Goal: Transaction & Acquisition: Purchase product/service

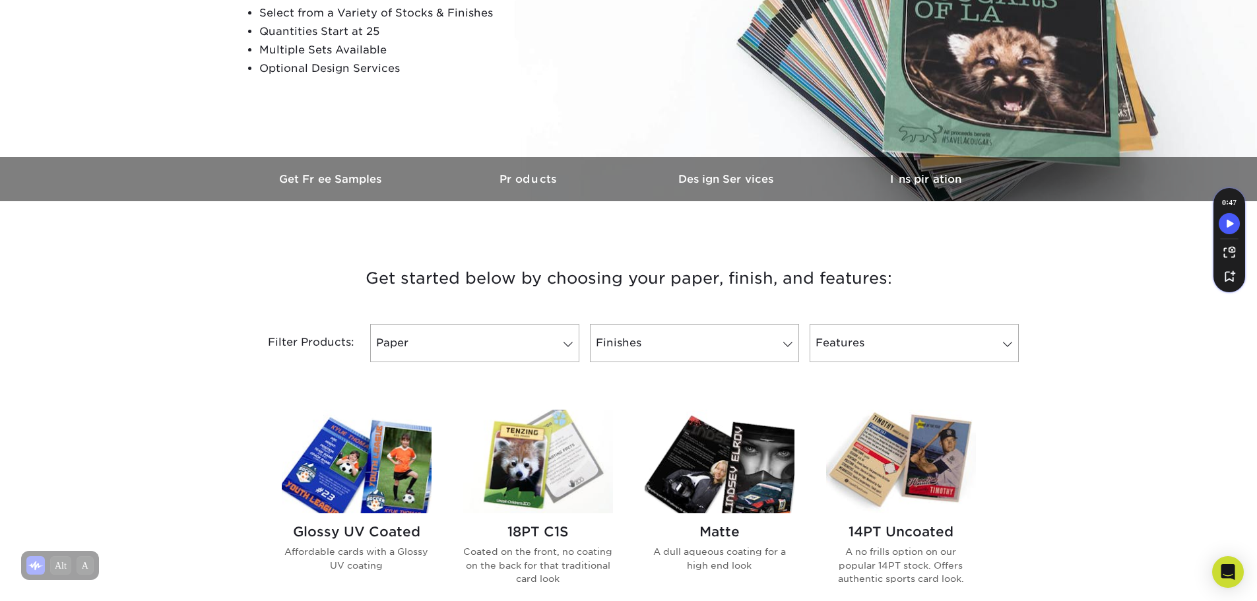
scroll to position [264, 0]
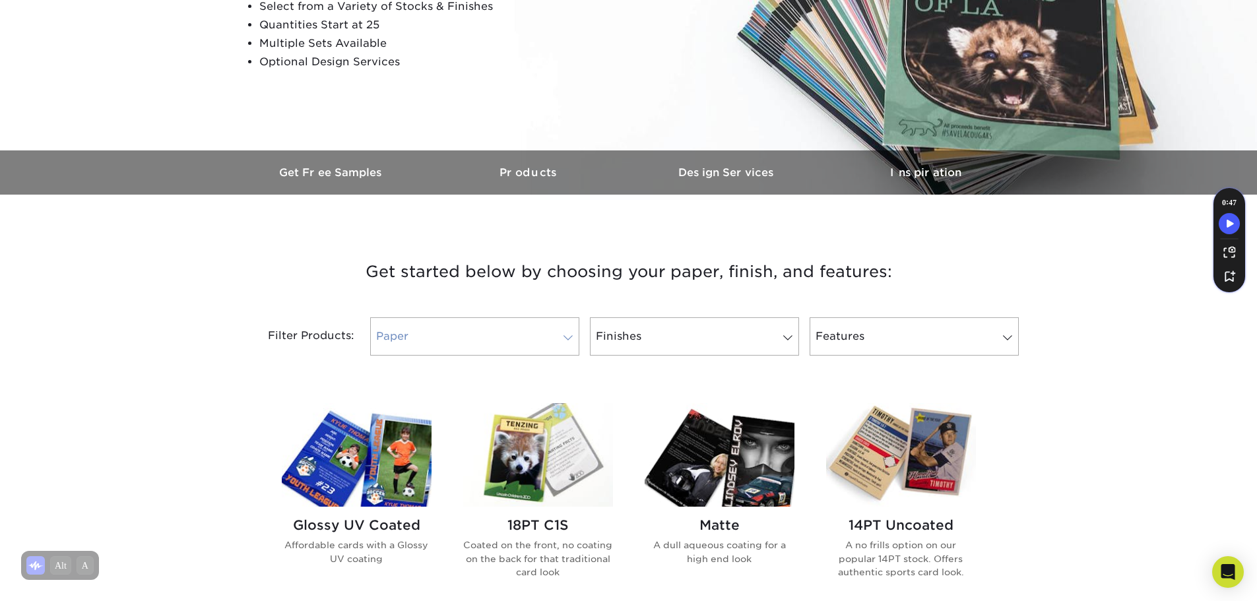
click at [539, 331] on link "Paper" at bounding box center [474, 336] width 209 height 38
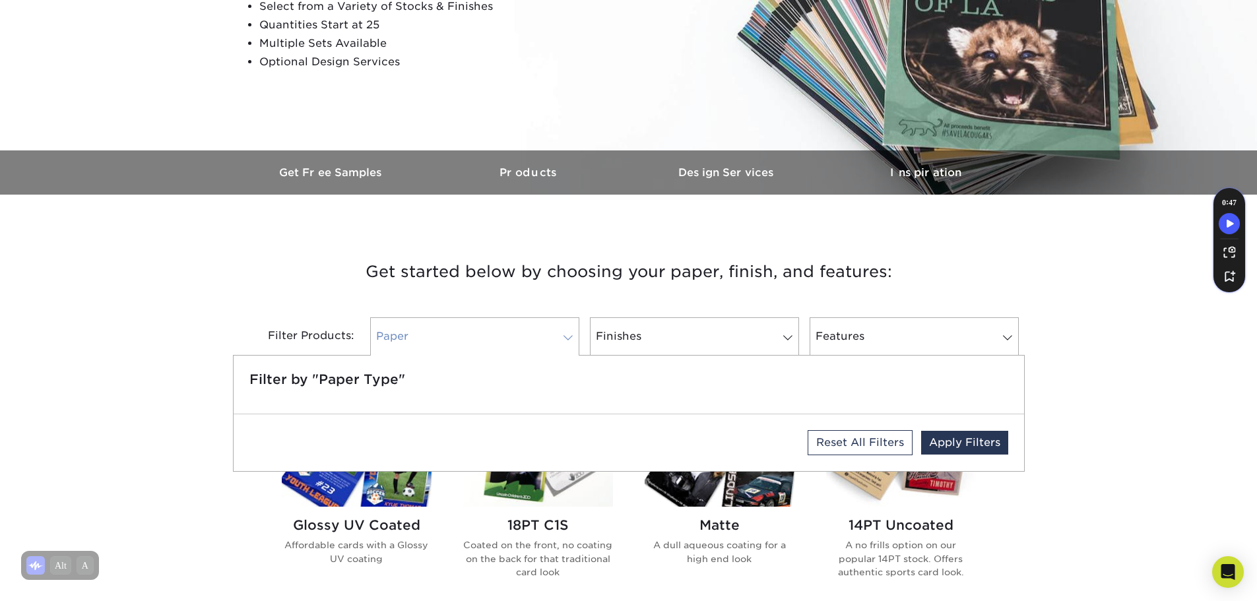
click at [538, 331] on link "Paper" at bounding box center [474, 336] width 209 height 38
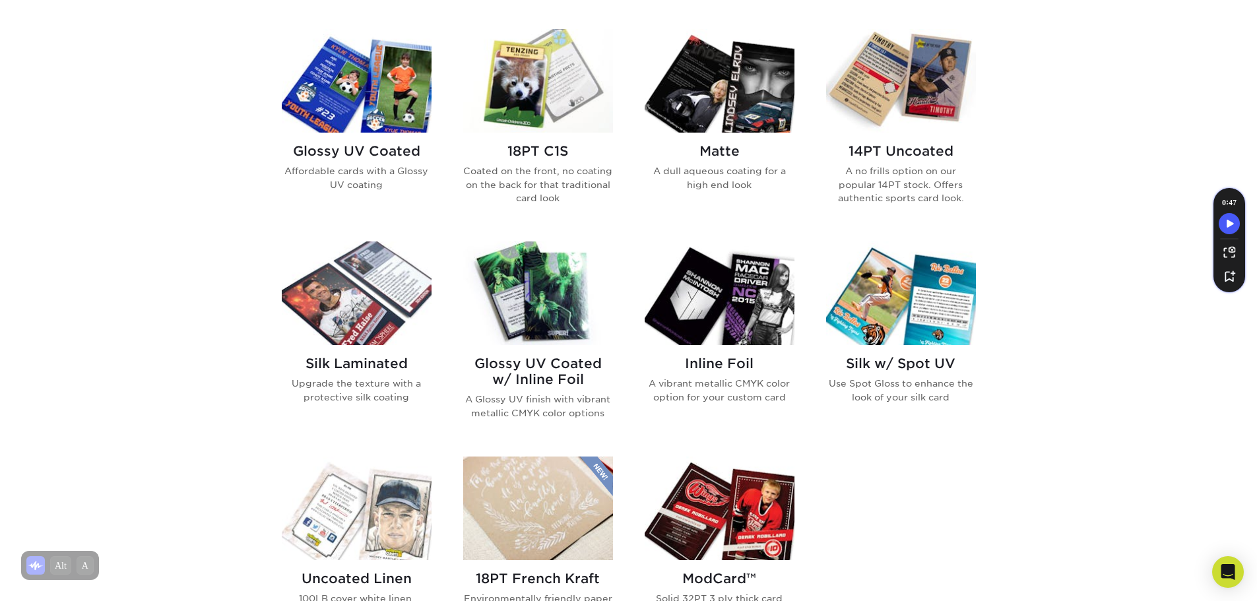
scroll to position [594, 0]
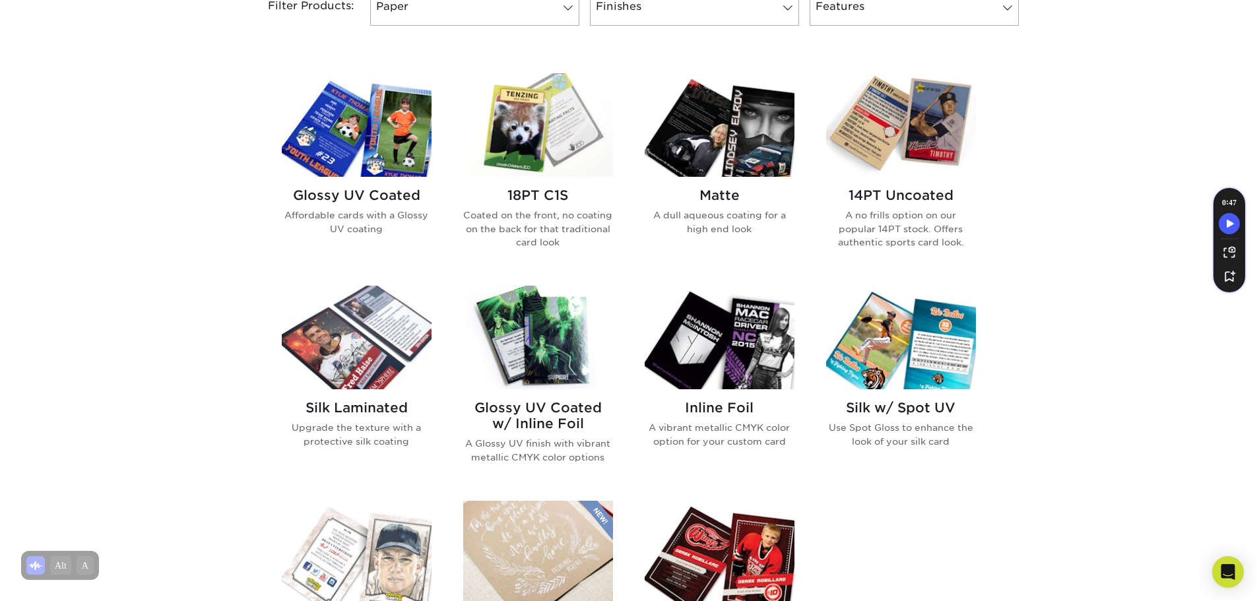
click at [705, 199] on h2 "Matte" at bounding box center [720, 195] width 150 height 16
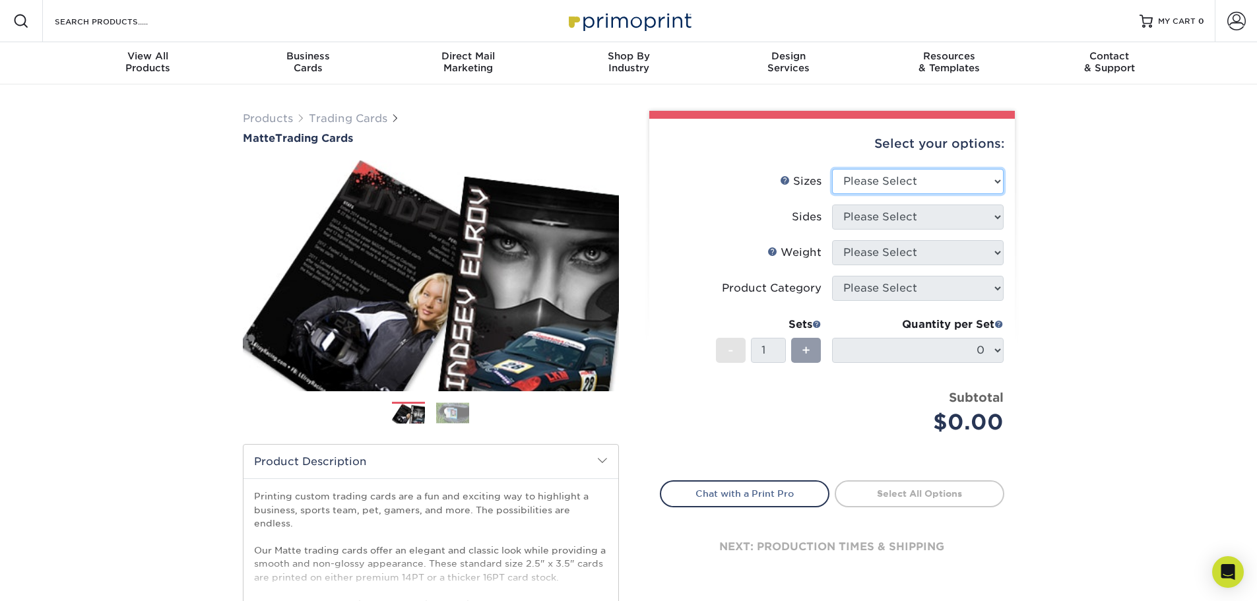
click at [927, 186] on select "Please Select 2.5" x 3.5"" at bounding box center [918, 181] width 172 height 25
select select "2.50x3.50"
click at [832, 169] on select "Please Select 2.5" x 3.5"" at bounding box center [918, 181] width 172 height 25
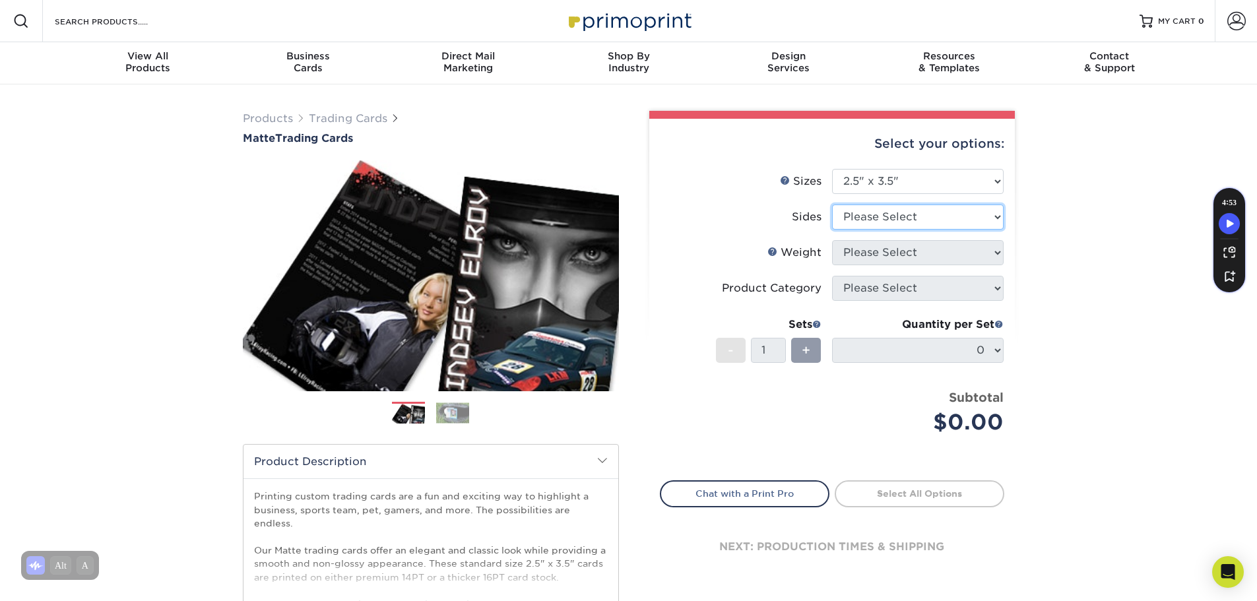
click at [898, 222] on select "Please Select Print Both Sides Print Front Only" at bounding box center [918, 217] width 172 height 25
select select "13abbda7-1d64-4f25-8bb2-c179b224825d"
click at [832, 205] on select "Please Select Print Both Sides Print Front Only" at bounding box center [918, 217] width 172 height 25
click at [888, 259] on select "Please Select 16PT 14PT" at bounding box center [918, 252] width 172 height 25
select select "16PT"
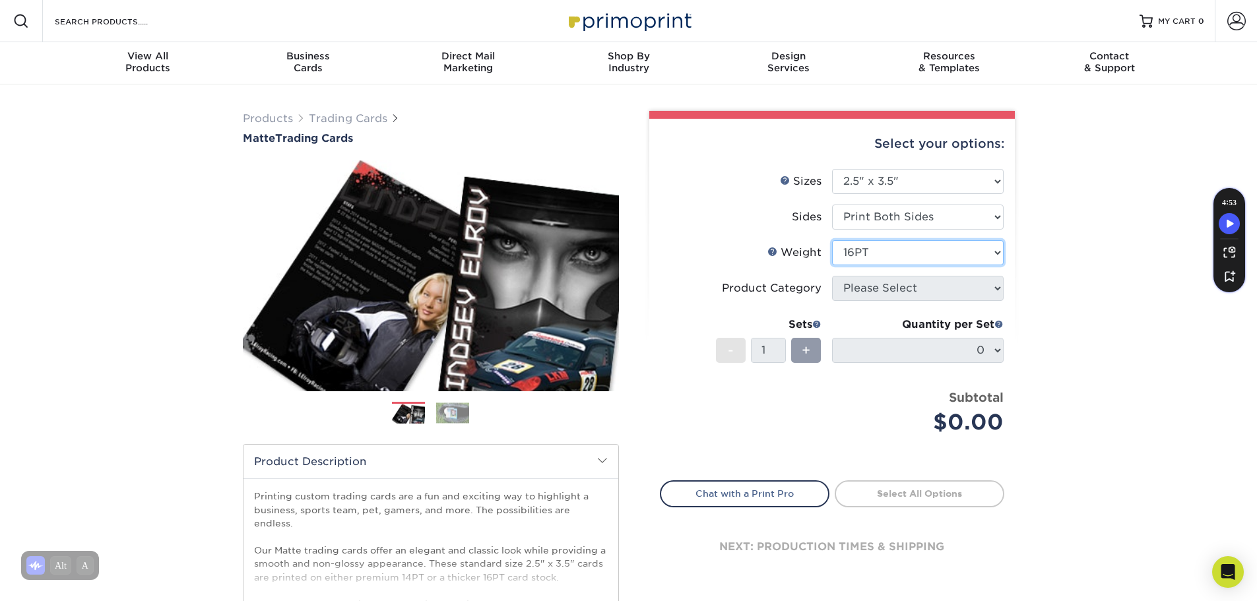
click at [832, 240] on select "Please Select 16PT 14PT" at bounding box center [918, 252] width 172 height 25
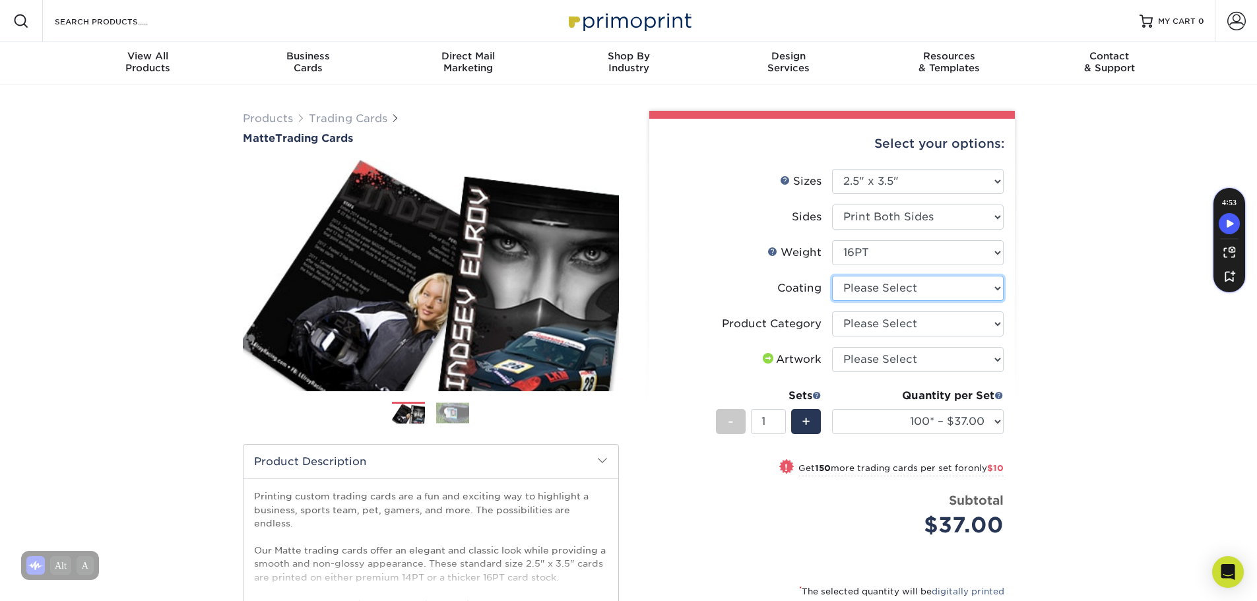
click at [880, 296] on select at bounding box center [918, 288] width 172 height 25
select select "121bb7b5-3b4d-429f-bd8d-bbf80e953313"
click at [832, 276] on select at bounding box center [918, 288] width 172 height 25
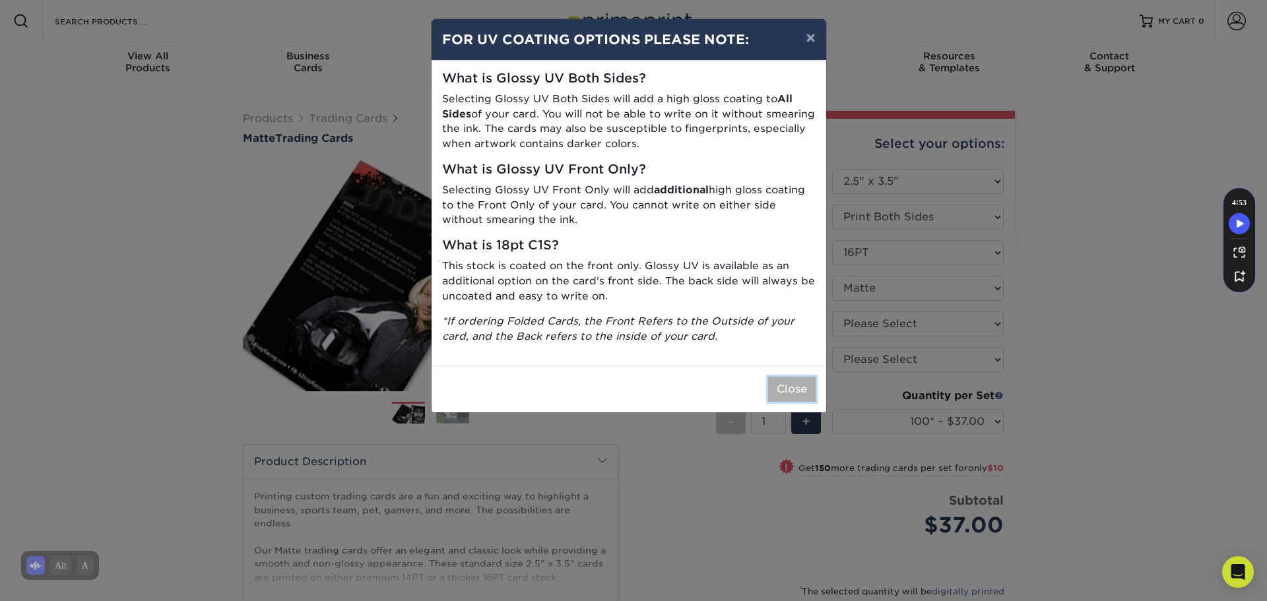
click at [801, 393] on button "Close" at bounding box center [792, 389] width 48 height 25
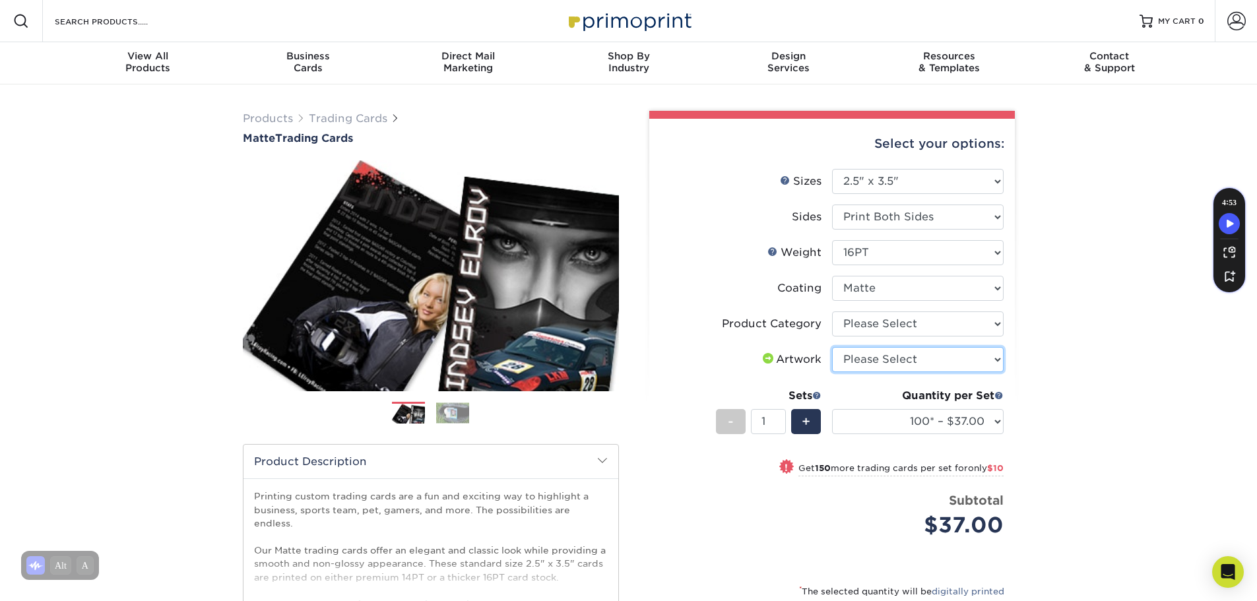
click at [916, 360] on select "Please Select I will upload files I need a design - $100" at bounding box center [918, 359] width 172 height 25
select select "design"
click at [832, 347] on select "Please Select I will upload files I need a design - $100" at bounding box center [918, 359] width 172 height 25
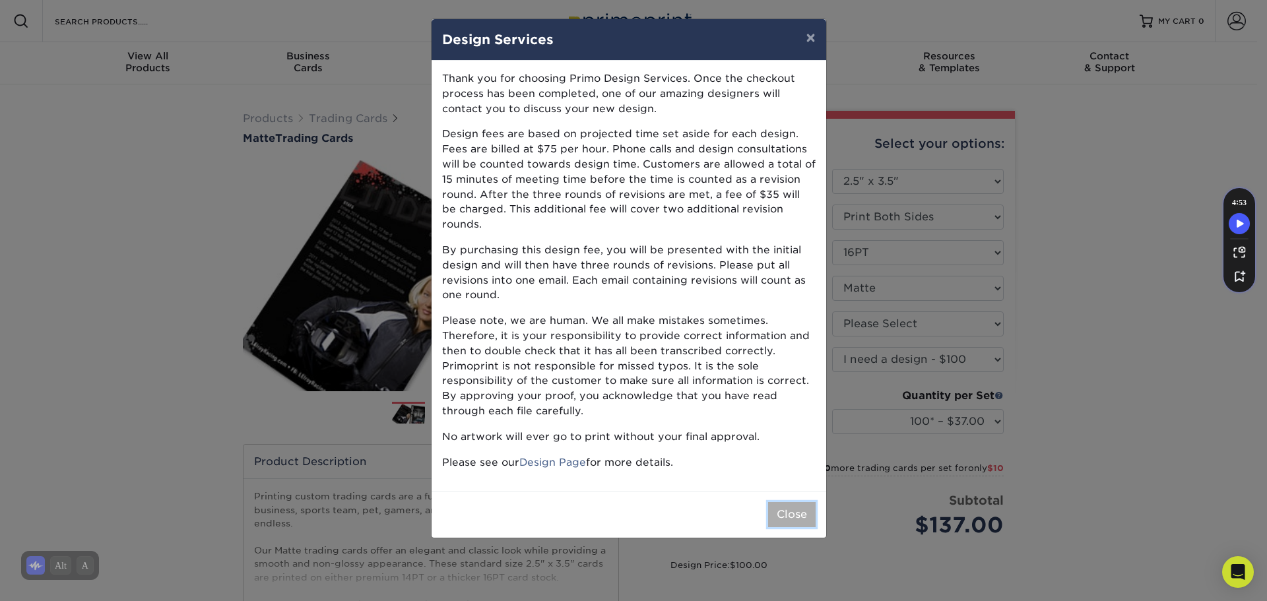
click at [798, 503] on button "Close" at bounding box center [792, 514] width 48 height 25
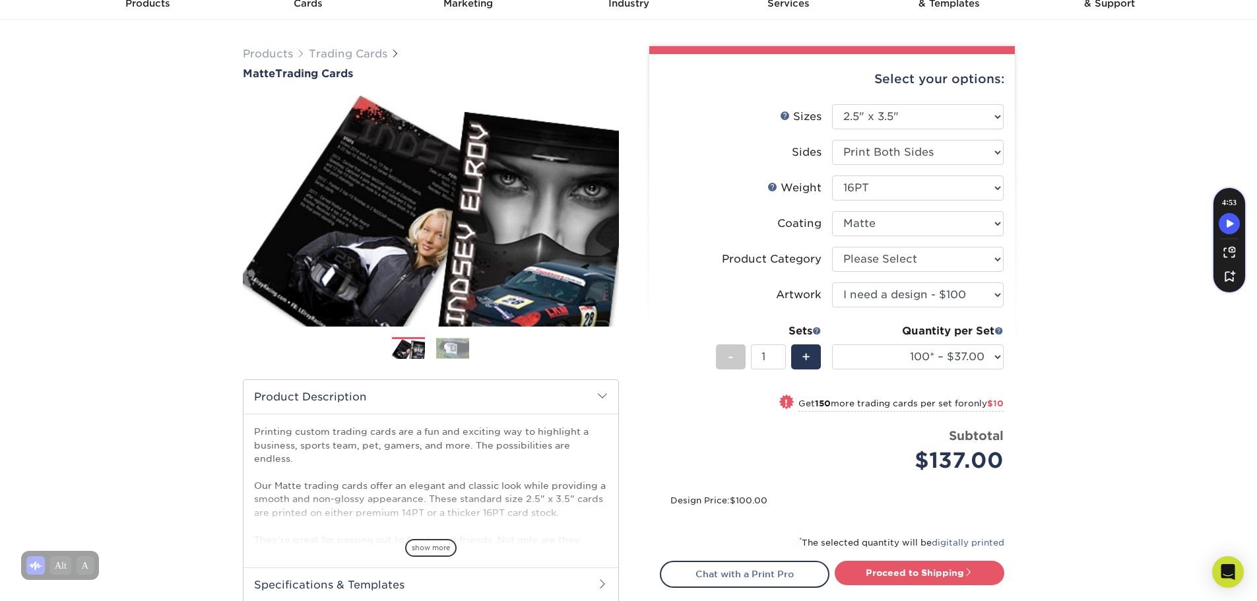
scroll to position [66, 0]
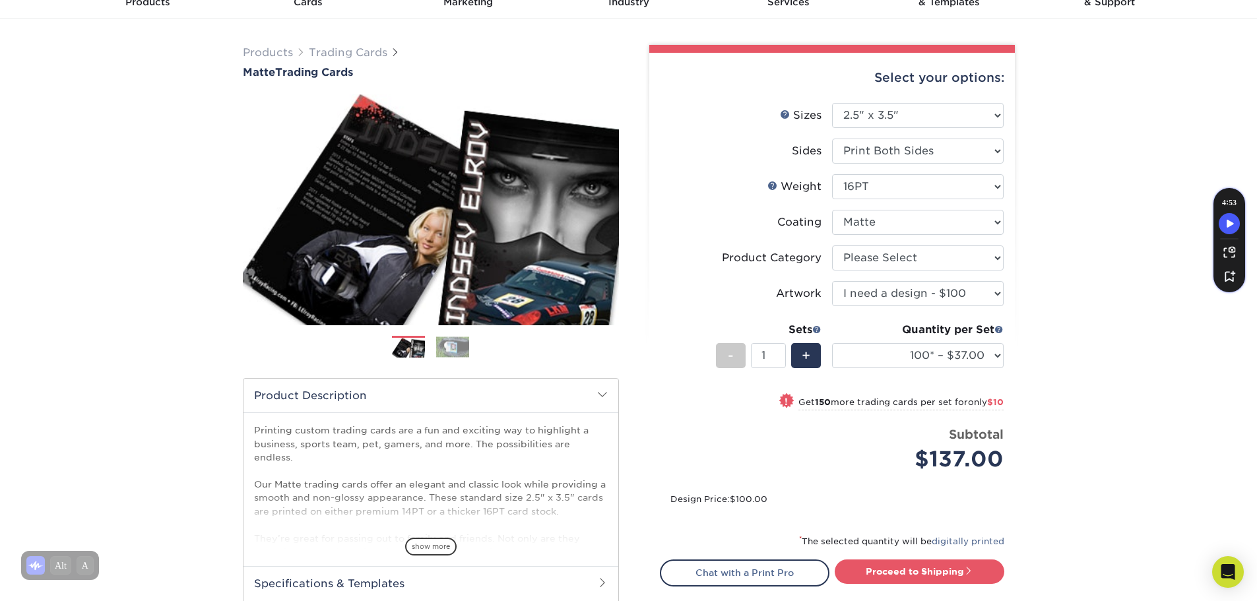
click at [463, 345] on img at bounding box center [452, 347] width 33 height 20
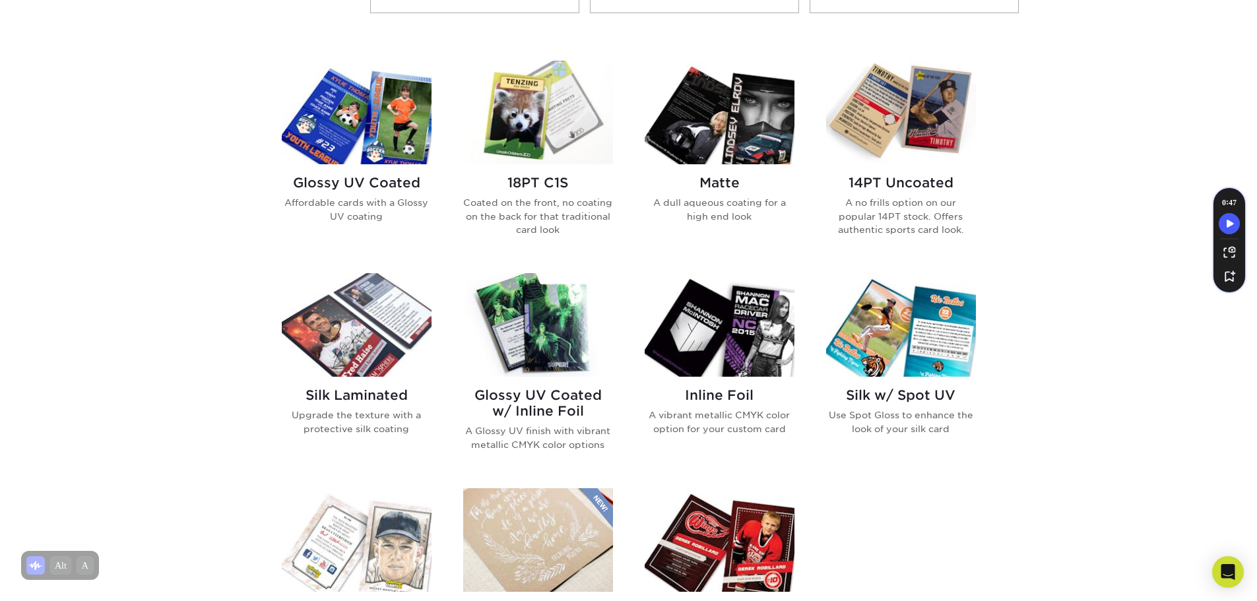
scroll to position [660, 0]
